Goal: Task Accomplishment & Management: Complete application form

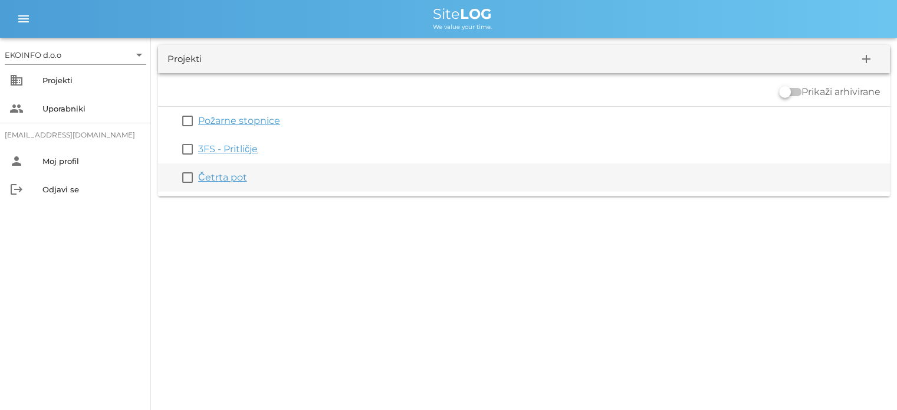
click at [213, 179] on link "Četrta pot" at bounding box center [222, 177] width 49 height 11
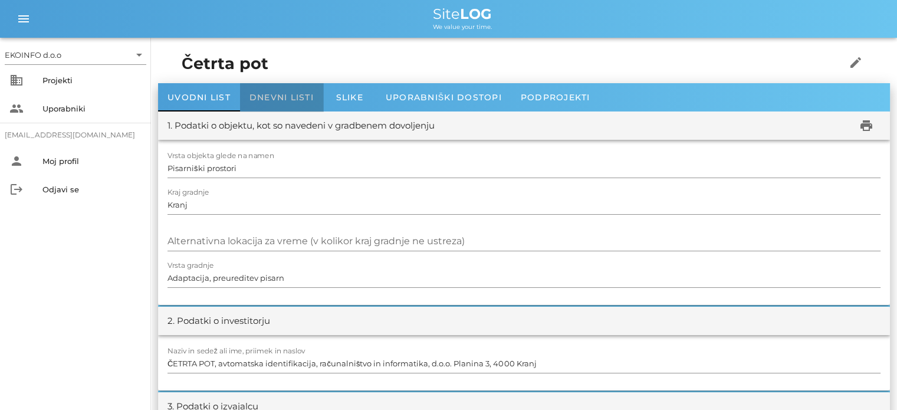
click at [278, 97] on span "Dnevni listi" at bounding box center [281, 97] width 64 height 11
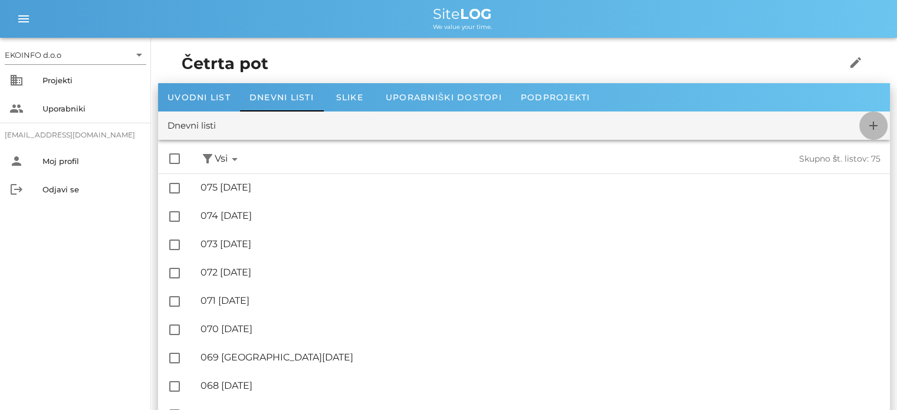
click at [871, 128] on icon "add" at bounding box center [873, 126] width 14 height 14
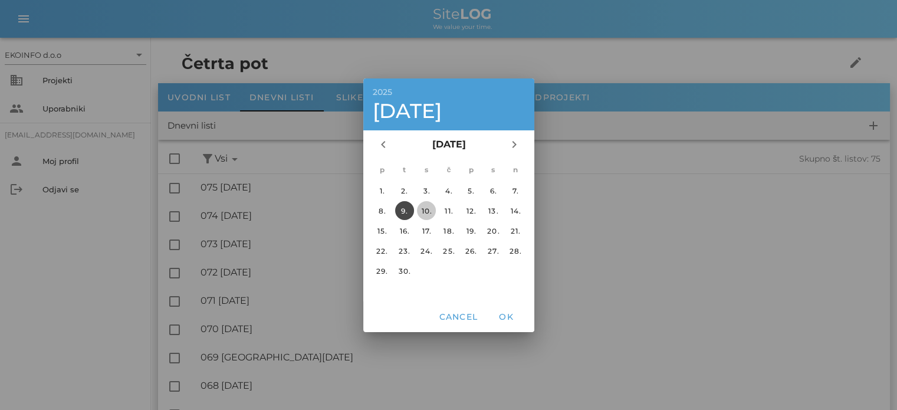
click at [425, 211] on div "10." at bounding box center [426, 210] width 19 height 9
drag, startPoint x: 513, startPoint y: 318, endPoint x: 511, endPoint y: 311, distance: 7.5
click at [511, 311] on span "OK" at bounding box center [506, 316] width 28 height 11
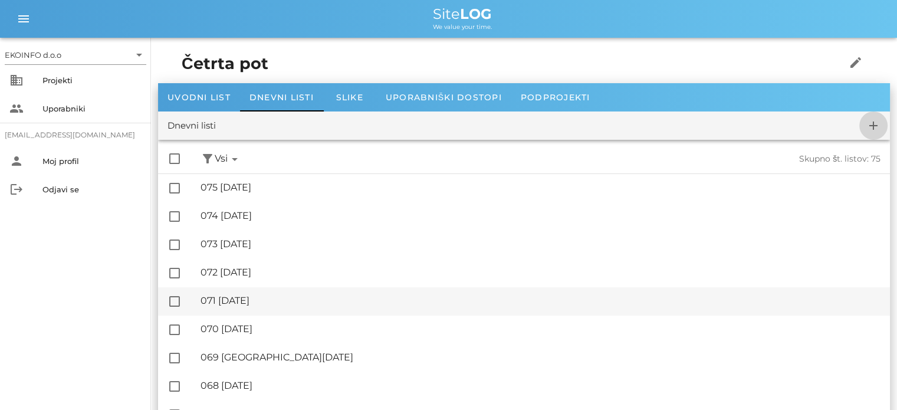
checkbox input "false"
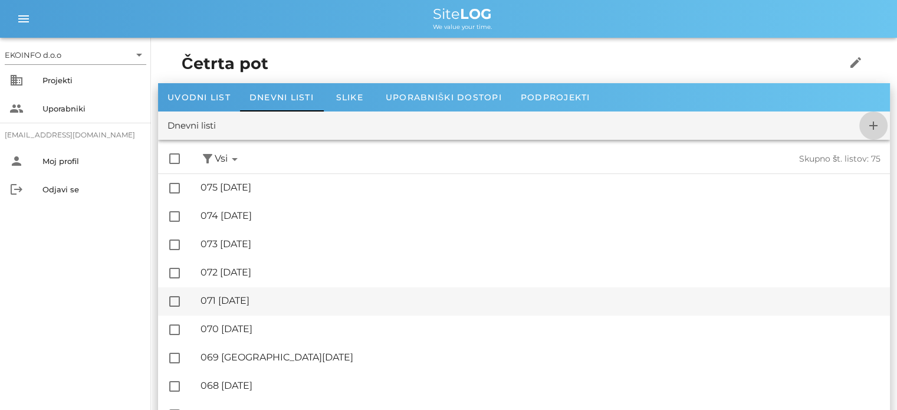
checkbox input "false"
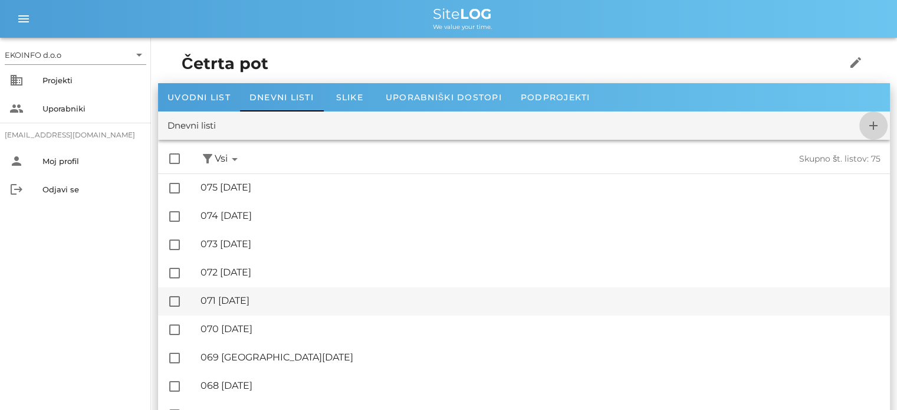
checkbox input "false"
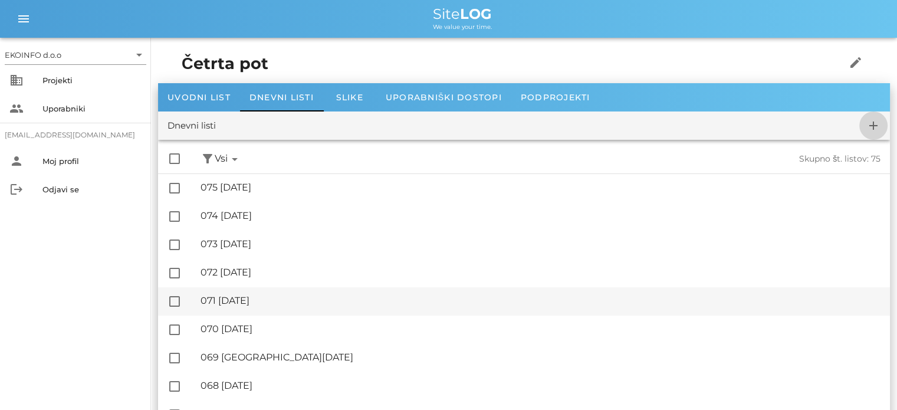
checkbox input "false"
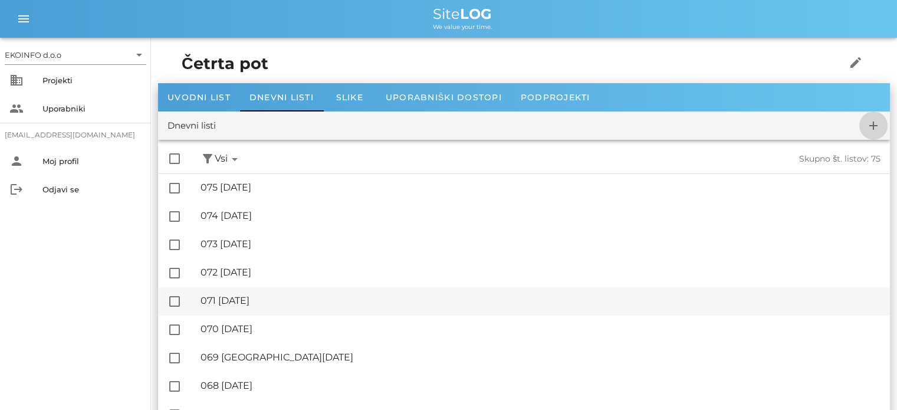
checkbox input "false"
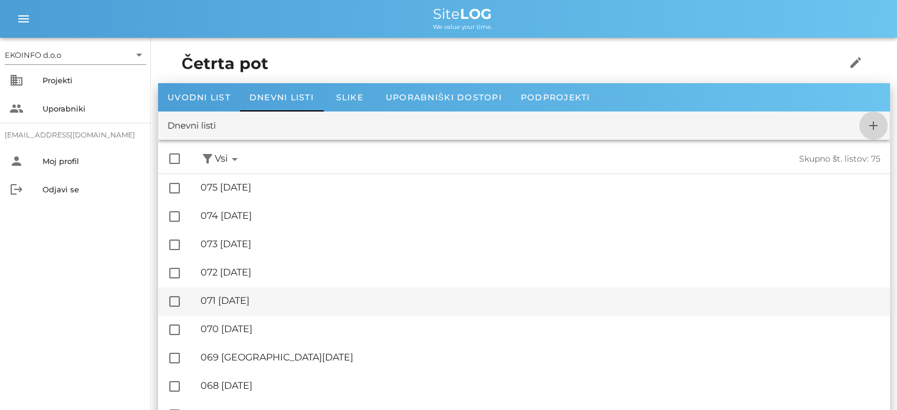
checkbox input "false"
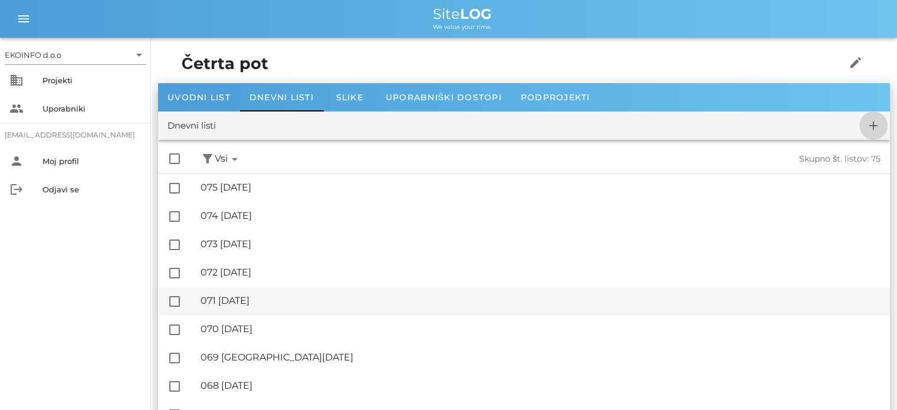
checkbox input "false"
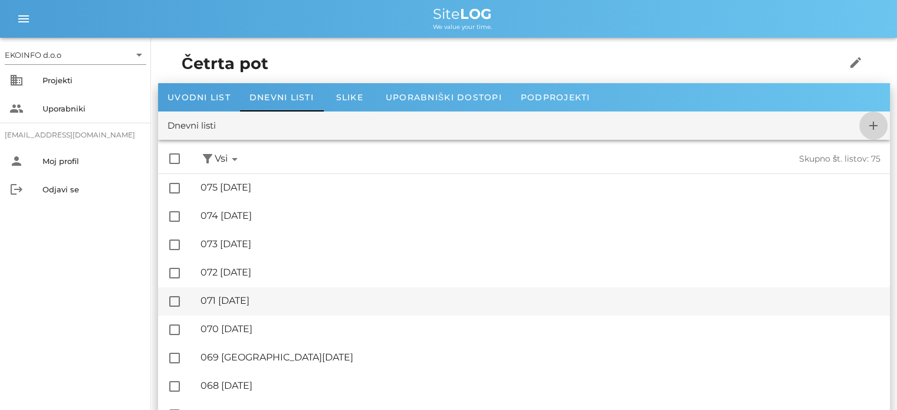
checkbox input "false"
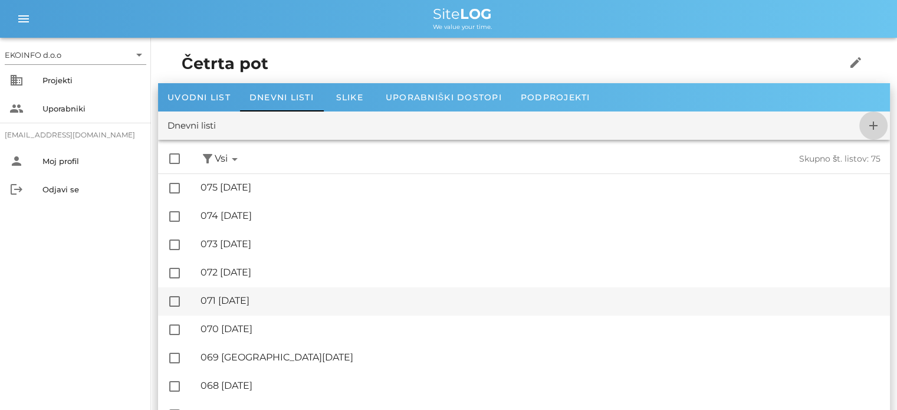
checkbox input "false"
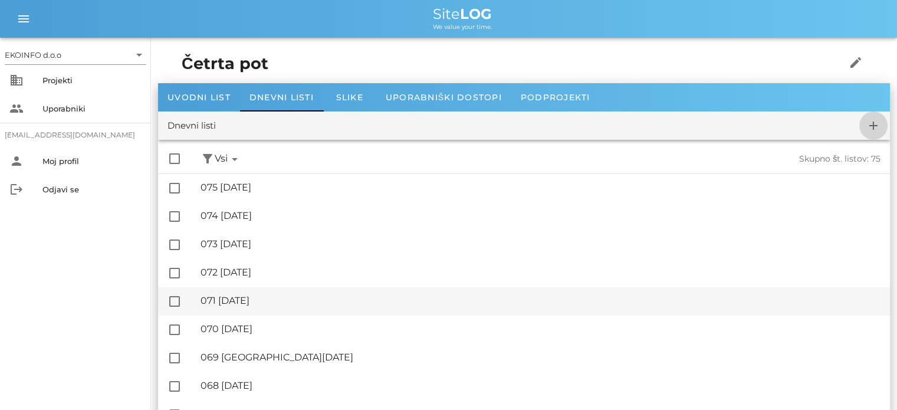
checkbox input "false"
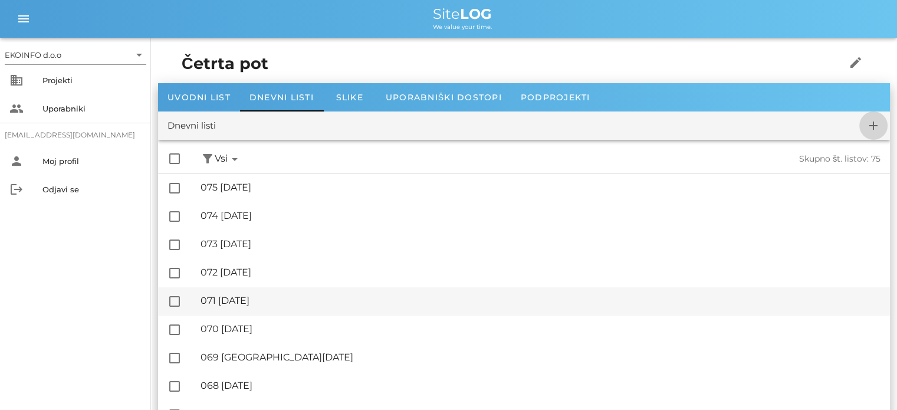
checkbox input "false"
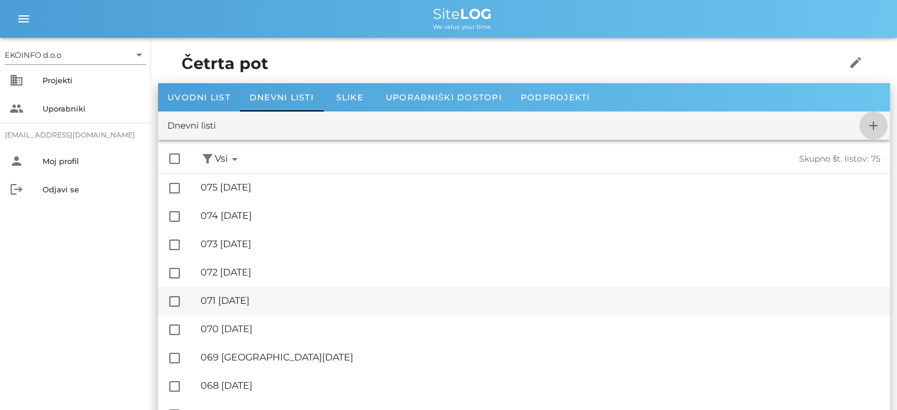
checkbox input "false"
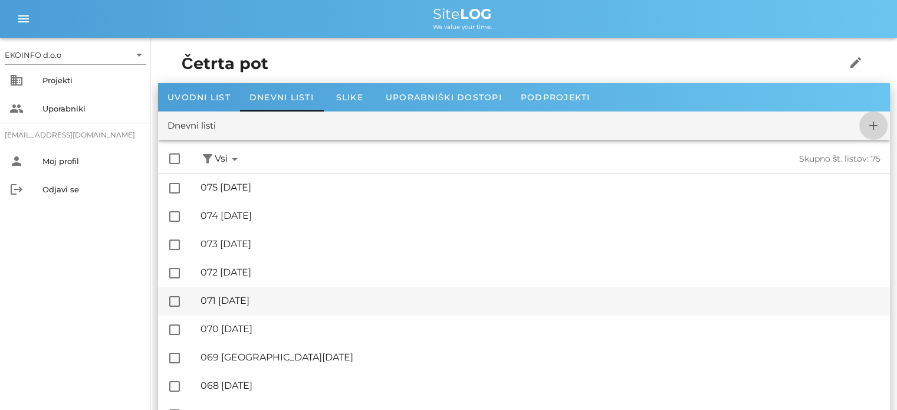
checkbox input "false"
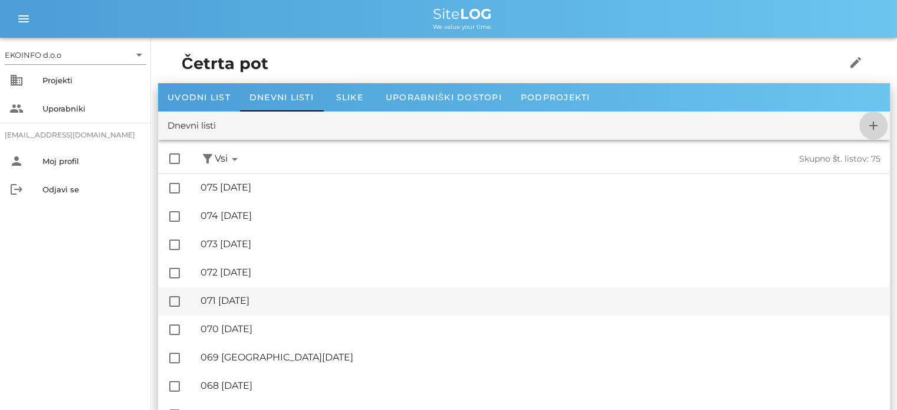
checkbox input "false"
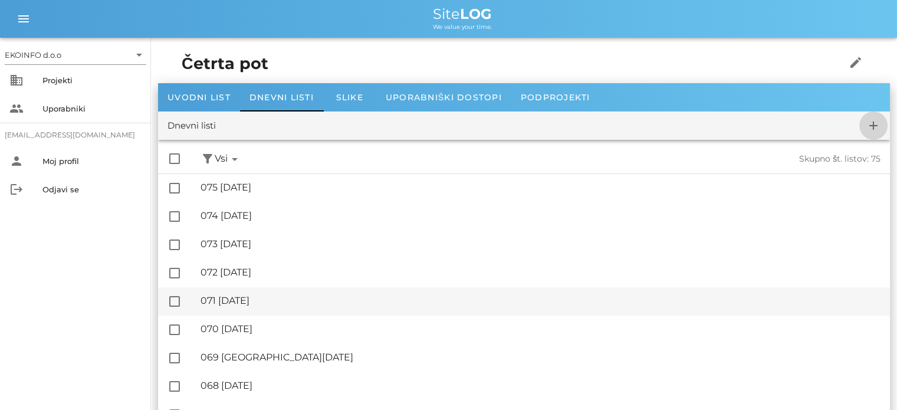
checkbox input "false"
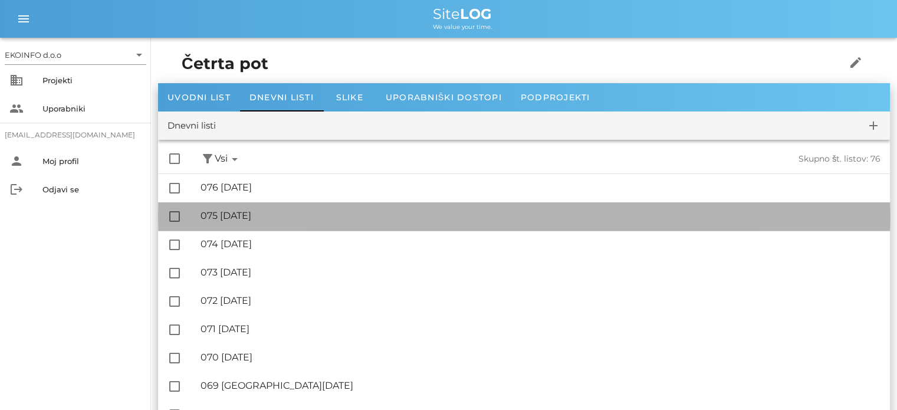
click at [261, 218] on div "🔏 075 [DATE]" at bounding box center [541, 215] width 680 height 11
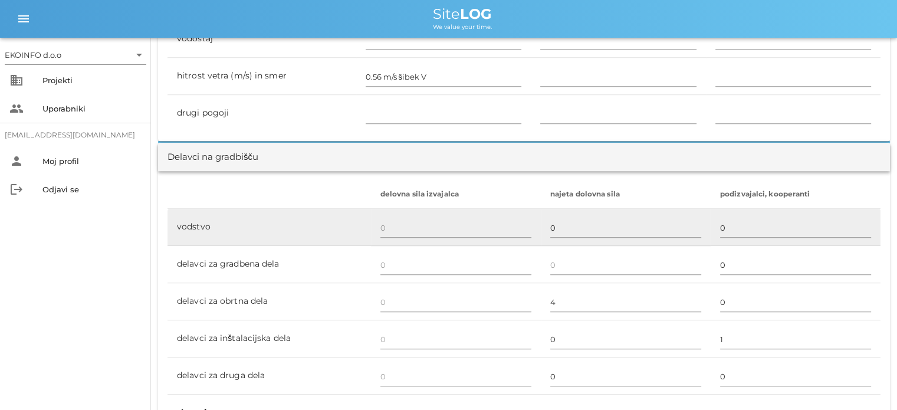
scroll to position [590, 0]
click at [385, 228] on input "text" at bounding box center [455, 227] width 151 height 19
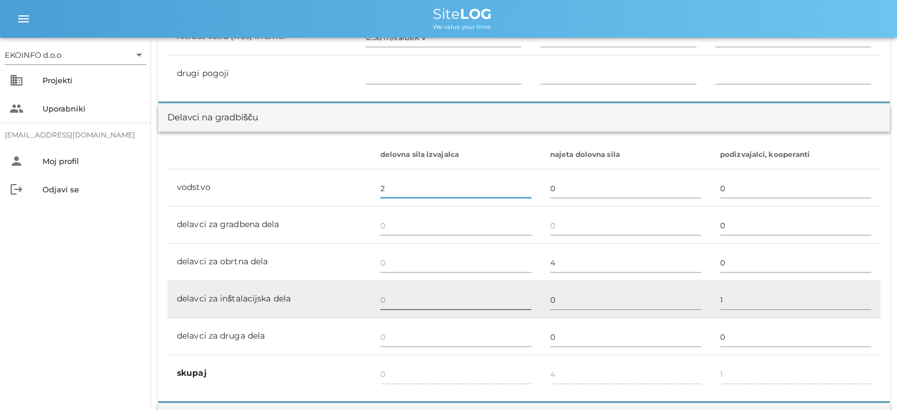
scroll to position [708, 0]
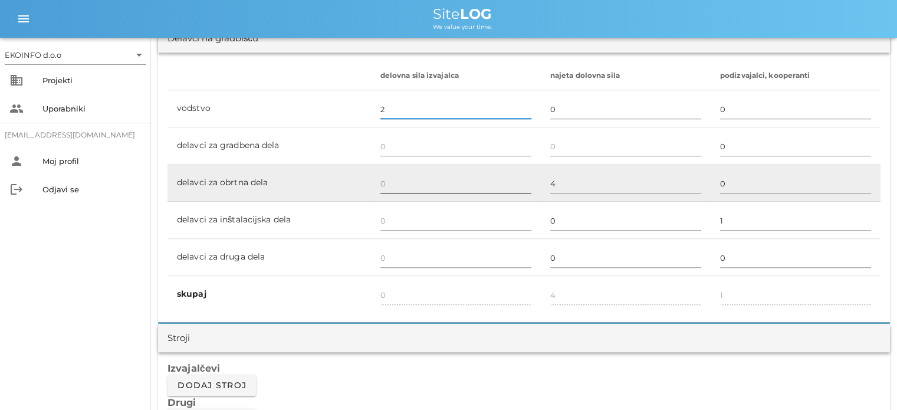
type input "2"
click at [383, 186] on input "text" at bounding box center [455, 183] width 151 height 19
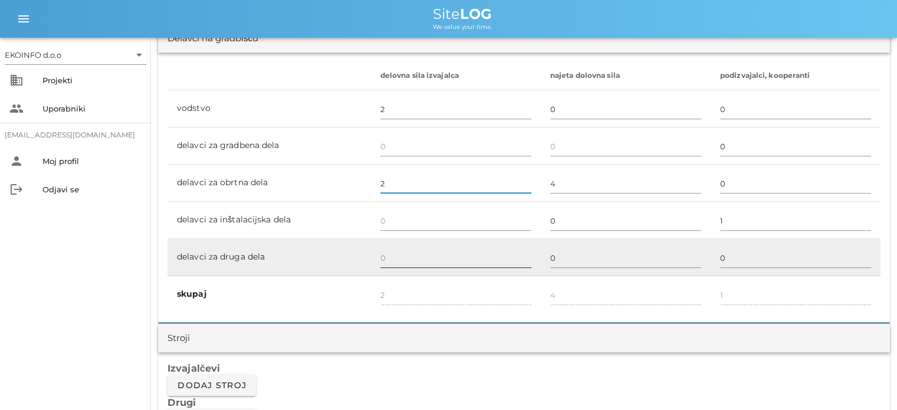
type input "2"
type input "4"
click at [386, 250] on input "text" at bounding box center [455, 257] width 151 height 19
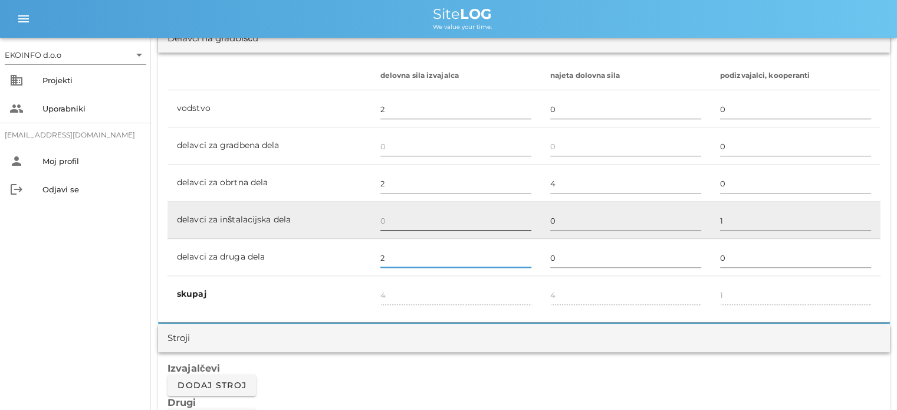
type input "2"
type input "6"
click at [387, 221] on input "text" at bounding box center [455, 220] width 151 height 19
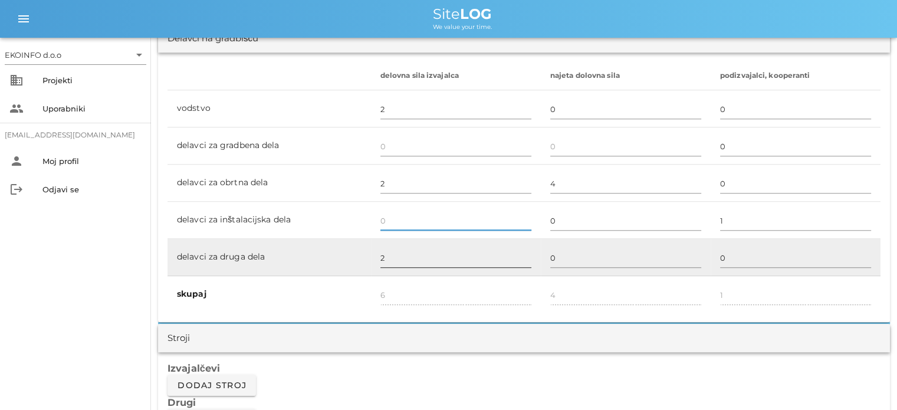
click at [386, 259] on input "2" at bounding box center [455, 257] width 151 height 19
type input "3"
type input "7"
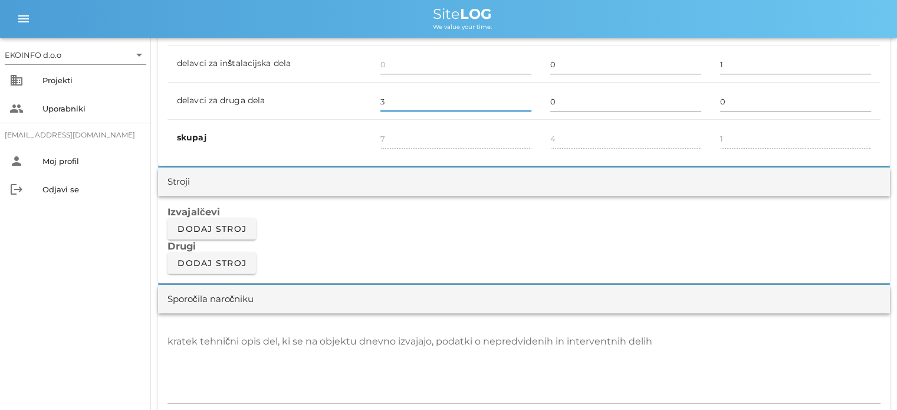
scroll to position [944, 0]
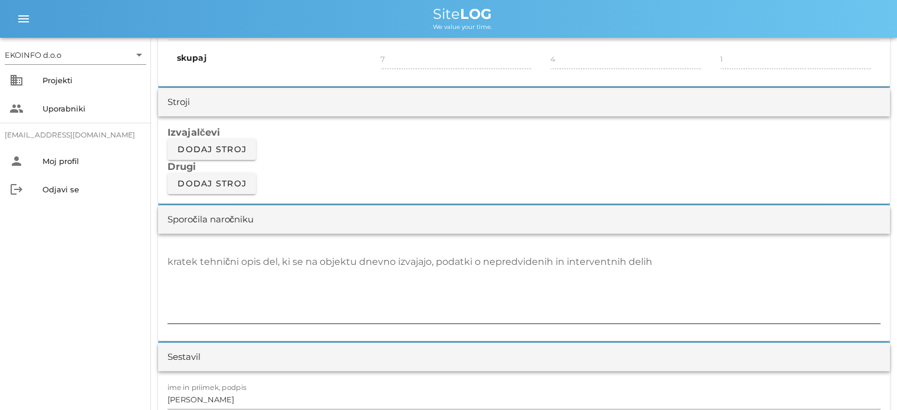
click at [173, 262] on div "kratek tehnični opis del, ki se na objektu dnevno izvajajo, podatki o nepredvid…" at bounding box center [524, 287] width 713 height 71
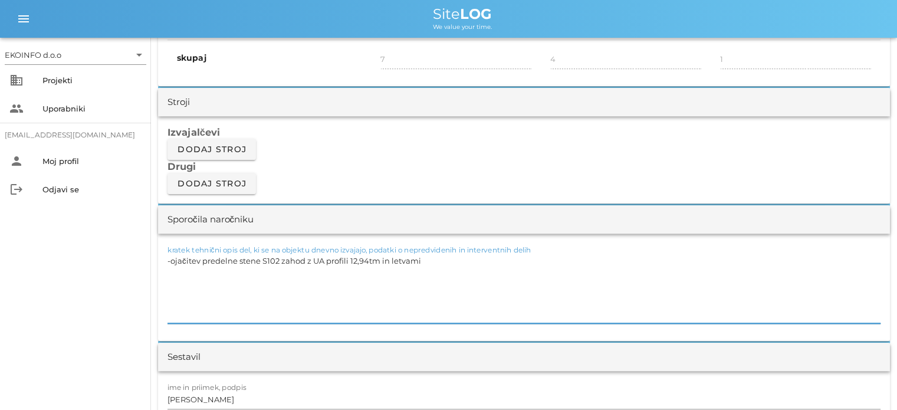
click at [367, 259] on textarea "-ojačitev predelne stene S102 zahod z UA profili 12,94tm in letvami" at bounding box center [524, 287] width 713 height 71
click at [425, 255] on textarea "-ojačitev predelne stene S102 zahod z UA profili 6.94tm in letvami" at bounding box center [524, 287] width 713 height 71
drag, startPoint x: 258, startPoint y: 259, endPoint x: 203, endPoint y: 257, distance: 55.5
click at [203, 257] on textarea "-ojačitev predelne stene S102 zahod z UA profili 6.94tm in letvami 5x8 6,94tm -…" at bounding box center [524, 287] width 713 height 71
click at [316, 276] on textarea "-ojačitev konstrukcije stene S102 zahod z UA profili 6.94tm in letvami 5x8 6,94…" at bounding box center [524, 287] width 713 height 71
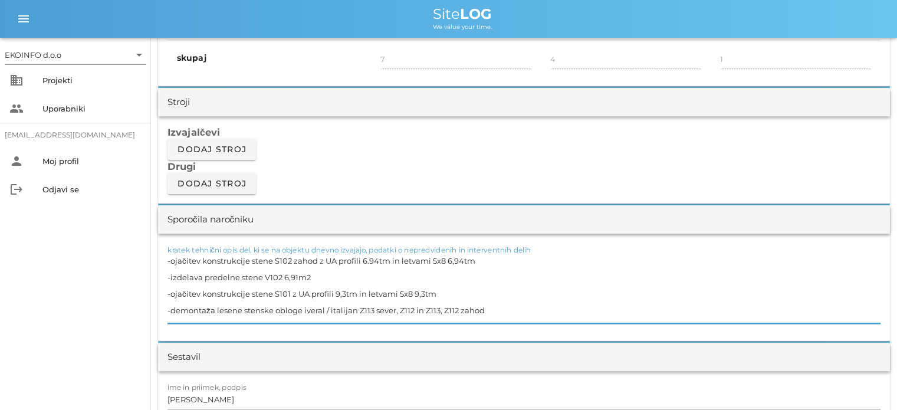
click at [438, 308] on textarea "-ojačitev konstrukcije stene S102 zahod z UA profili 6.94tm in letvami 5x8 6,94…" at bounding box center [524, 287] width 713 height 71
click at [514, 307] on textarea "-ojačitev konstrukcije stene S102 zahod z UA profili 6.94tm in letvami 5x8 6,94…" at bounding box center [524, 287] width 713 height 71
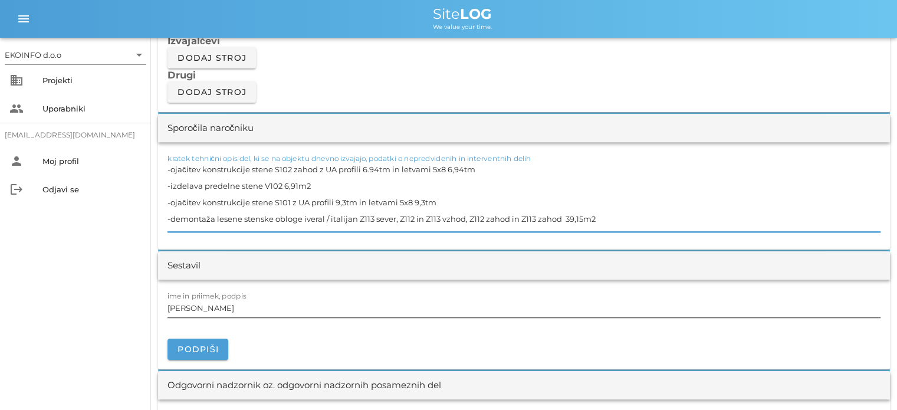
scroll to position [1062, 0]
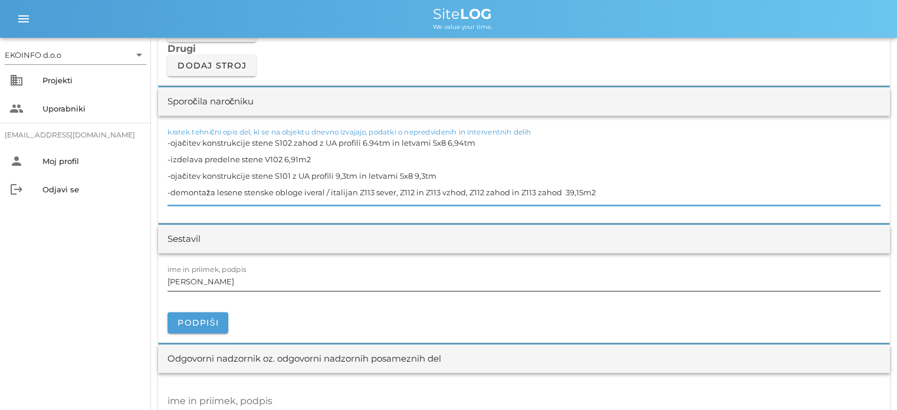
click at [222, 282] on input "[PERSON_NAME]" at bounding box center [524, 281] width 713 height 19
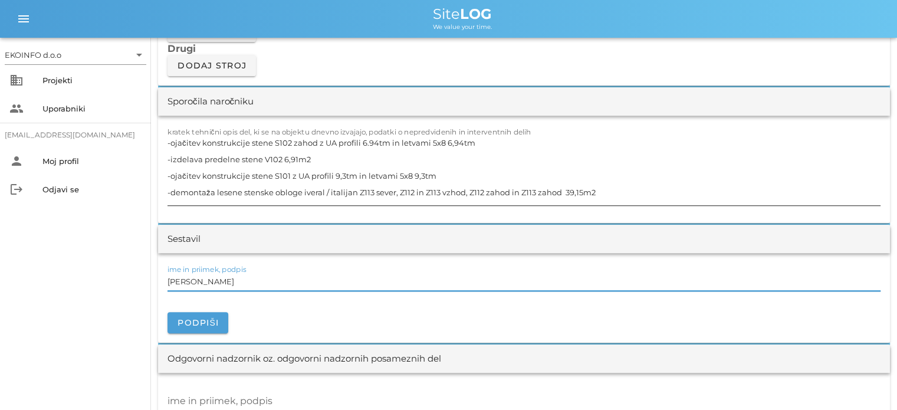
click at [170, 190] on textarea "-ojačitev konstrukcije stene S102 zahod z UA profili 6.94tm in letvami 5x8 6,94…" at bounding box center [524, 169] width 713 height 71
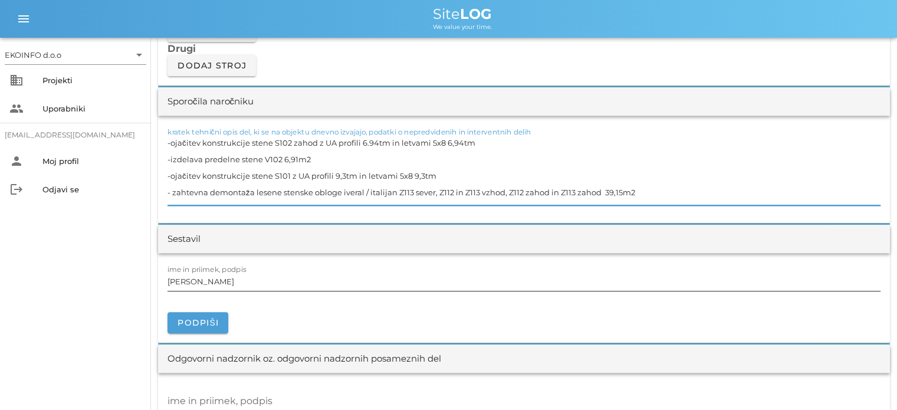
type textarea "-ojačitev konstrukcije stene S102 zahod z UA profili 6.94tm in letvami 5x8 6,94…"
click at [219, 278] on input "[PERSON_NAME]" at bounding box center [524, 281] width 713 height 19
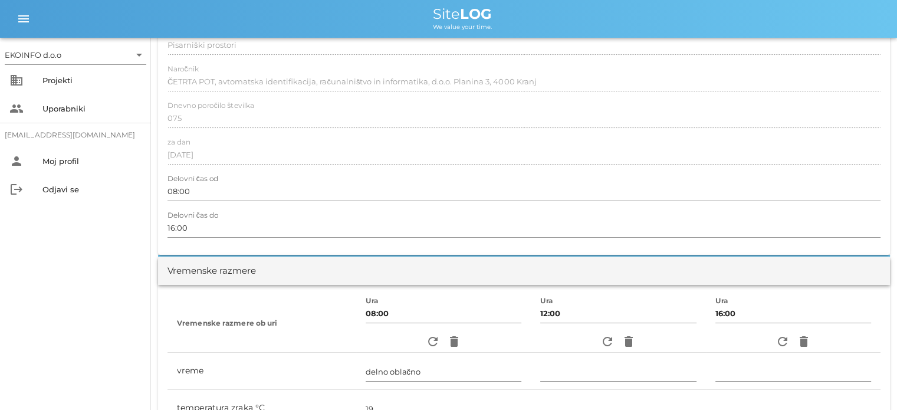
scroll to position [0, 0]
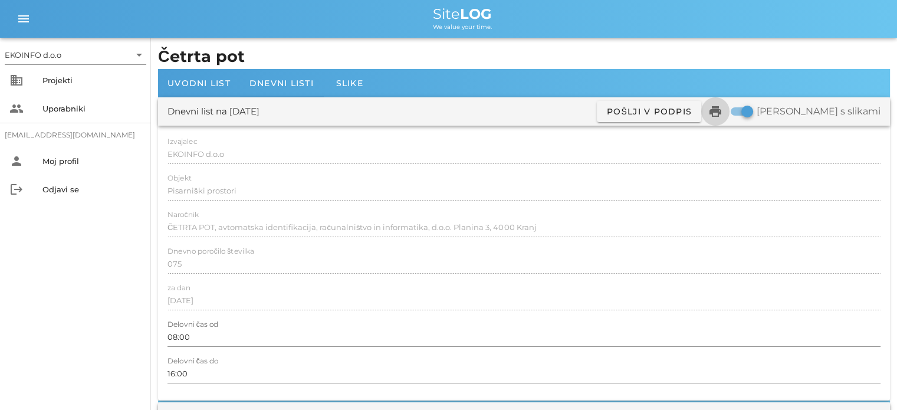
click at [723, 111] on icon "print" at bounding box center [715, 111] width 14 height 14
